Goal: Task Accomplishment & Management: Use online tool/utility

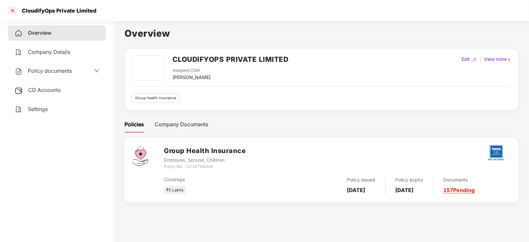
click at [10, 8] on div at bounding box center [12, 10] width 11 height 11
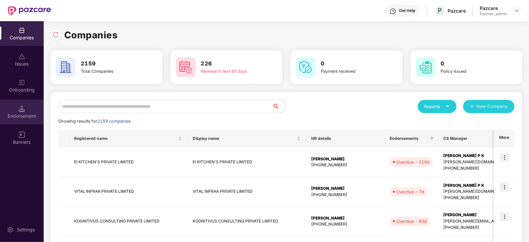
click at [25, 115] on div "Endorsement" at bounding box center [22, 116] width 44 height 7
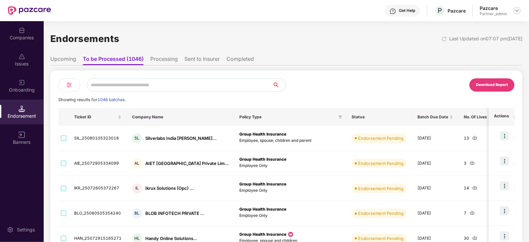
click at [517, 13] on img at bounding box center [516, 10] width 5 height 5
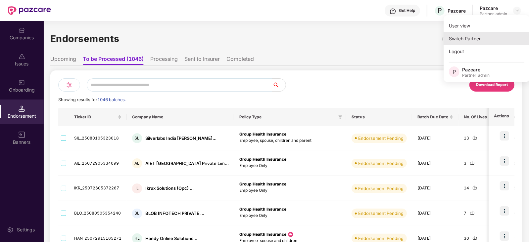
click at [472, 39] on div "Switch Partner" at bounding box center [487, 38] width 86 height 13
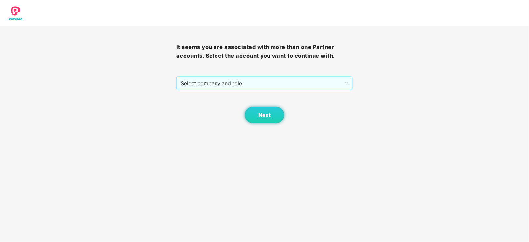
click at [246, 86] on span "Select company and role" at bounding box center [265, 83] width 168 height 13
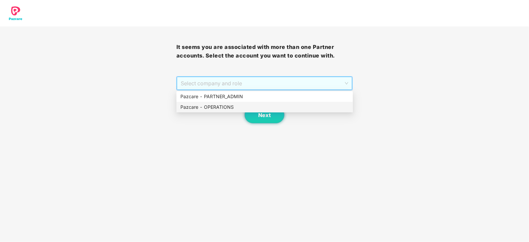
click at [217, 108] on div "Pazcare - OPERATIONS" at bounding box center [264, 107] width 169 height 7
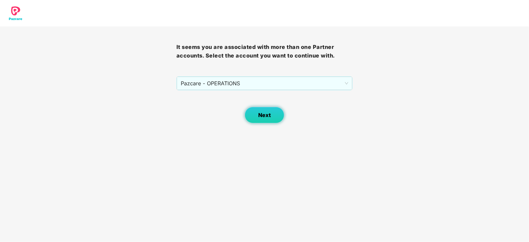
click at [258, 113] on span "Next" at bounding box center [264, 115] width 13 height 6
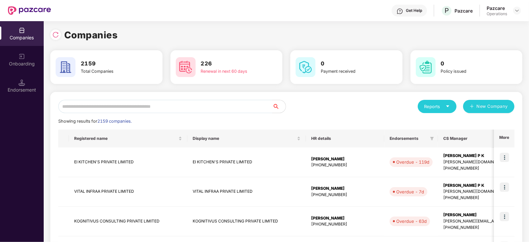
click at [25, 89] on div "Endorsement" at bounding box center [22, 90] width 44 height 7
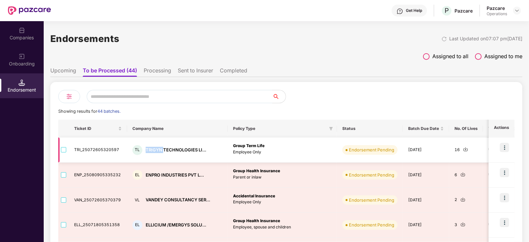
drag, startPoint x: 144, startPoint y: 153, endPoint x: 163, endPoint y: 157, distance: 19.2
click at [163, 157] on td "TL TRIGYN TECHNOLOGIES LI..." at bounding box center [177, 150] width 101 height 25
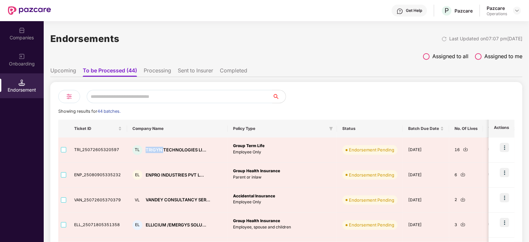
copy div "TRIGYN"
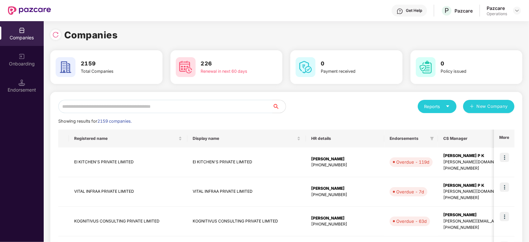
click at [99, 105] on input "text" at bounding box center [165, 106] width 214 height 13
paste input "******"
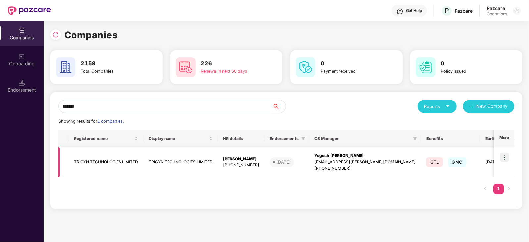
type input "******"
click at [507, 158] on img at bounding box center [504, 157] width 9 height 9
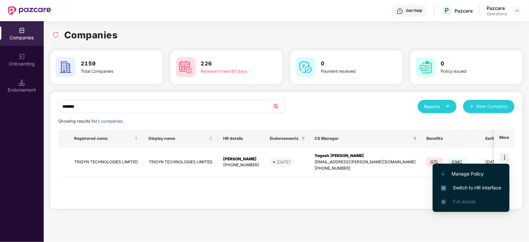
click at [487, 185] on span "Switch to HR interface" at bounding box center [471, 187] width 60 height 7
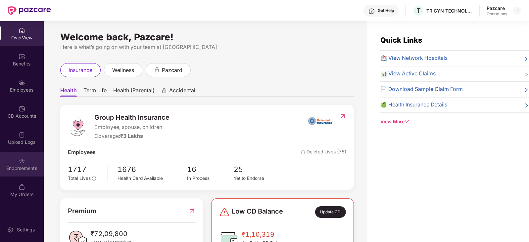
click at [16, 171] on div "Endorsements" at bounding box center [22, 168] width 44 height 7
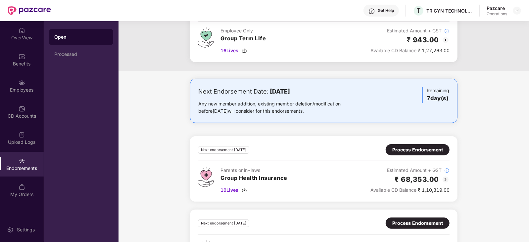
scroll to position [101, 0]
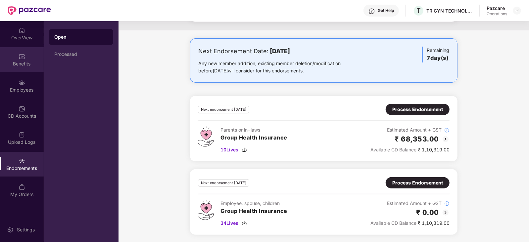
click at [22, 62] on div "Benefits" at bounding box center [22, 64] width 44 height 7
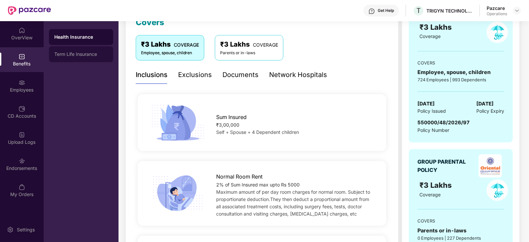
click at [88, 52] on div "Term Life Insurance" at bounding box center [81, 54] width 54 height 5
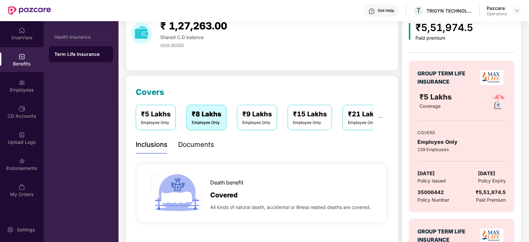
scroll to position [19, 0]
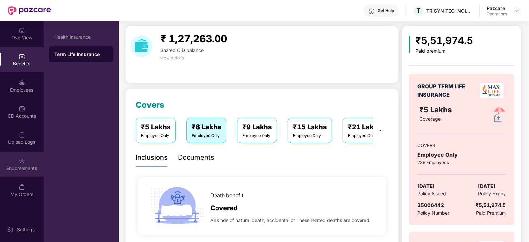
click at [29, 163] on div "Endorsements" at bounding box center [22, 164] width 44 height 25
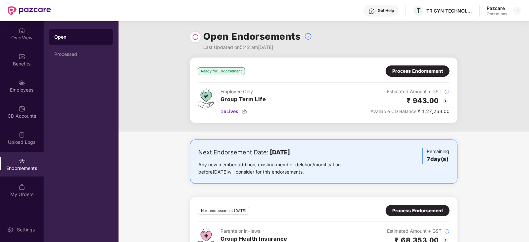
click at [397, 70] on div "Process Endorsement" at bounding box center [417, 71] width 51 height 7
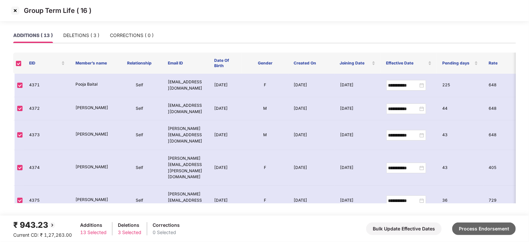
click at [490, 227] on button "Process Endorsement" at bounding box center [484, 229] width 64 height 13
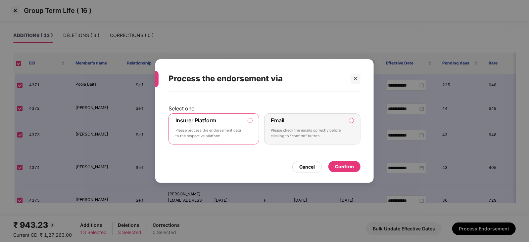
click at [349, 169] on div "Confirm" at bounding box center [344, 166] width 19 height 7
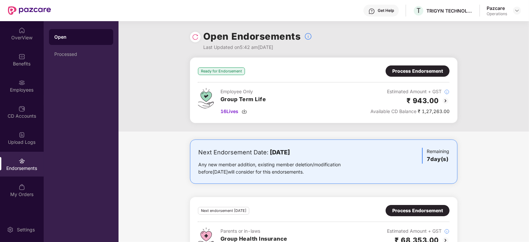
click at [421, 70] on div "Process Endorsement" at bounding box center [417, 71] width 51 height 7
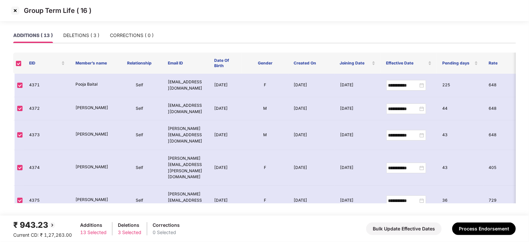
click at [11, 8] on img at bounding box center [15, 10] width 11 height 11
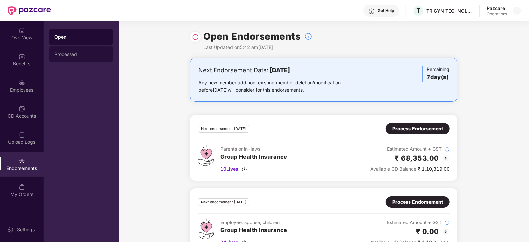
click at [68, 56] on div "Processed" at bounding box center [81, 54] width 54 height 5
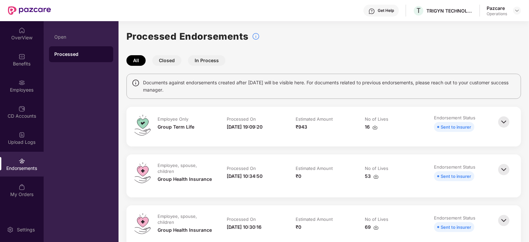
click at [374, 126] on img at bounding box center [374, 127] width 5 height 5
